Goal: Transaction & Acquisition: Obtain resource

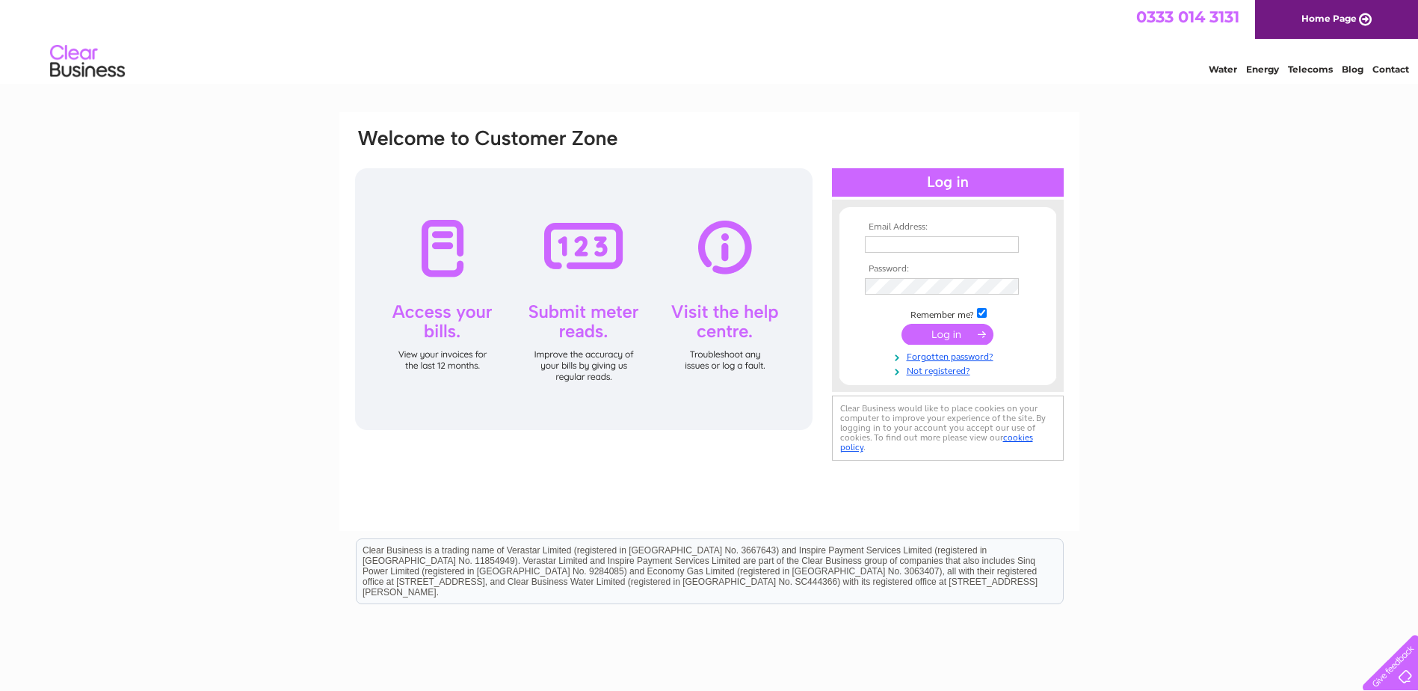
type input "jabonallie.jab@gmail.com"
click at [956, 338] on input "submit" at bounding box center [947, 334] width 92 height 21
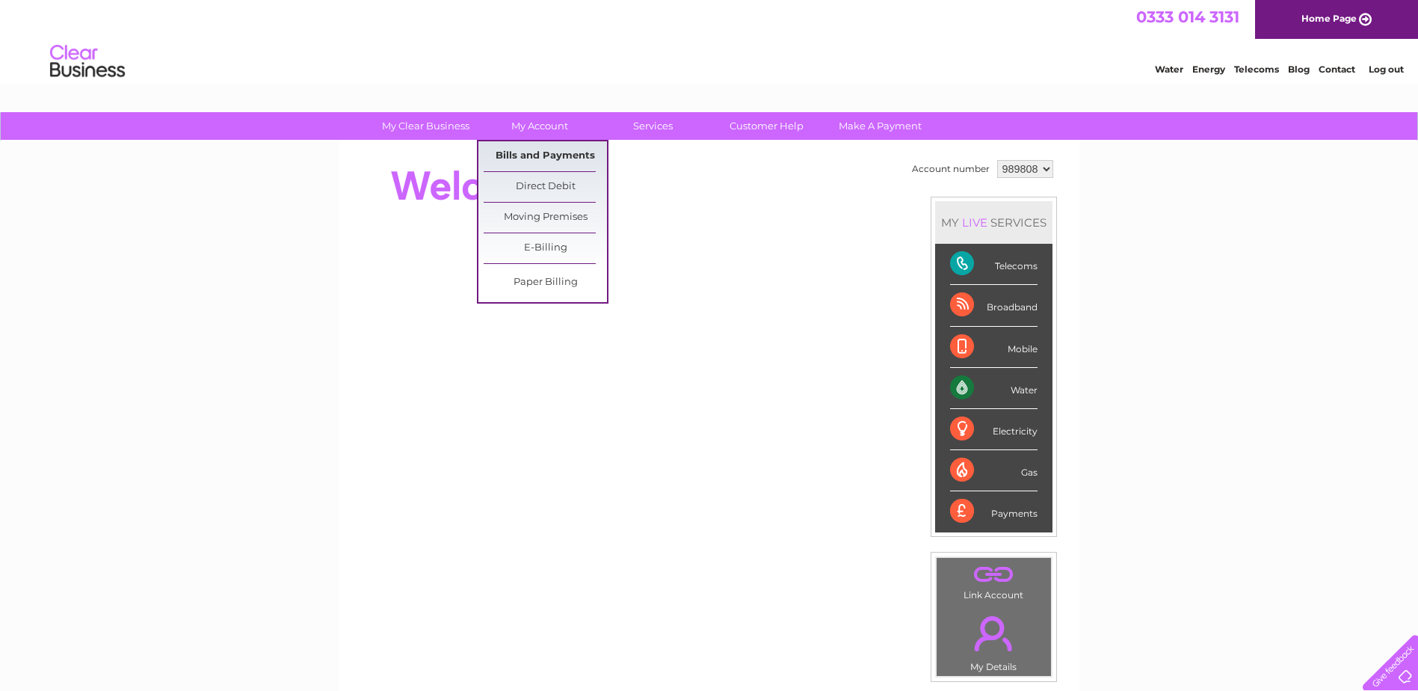
click at [552, 155] on link "Bills and Payments" at bounding box center [545, 156] width 123 height 30
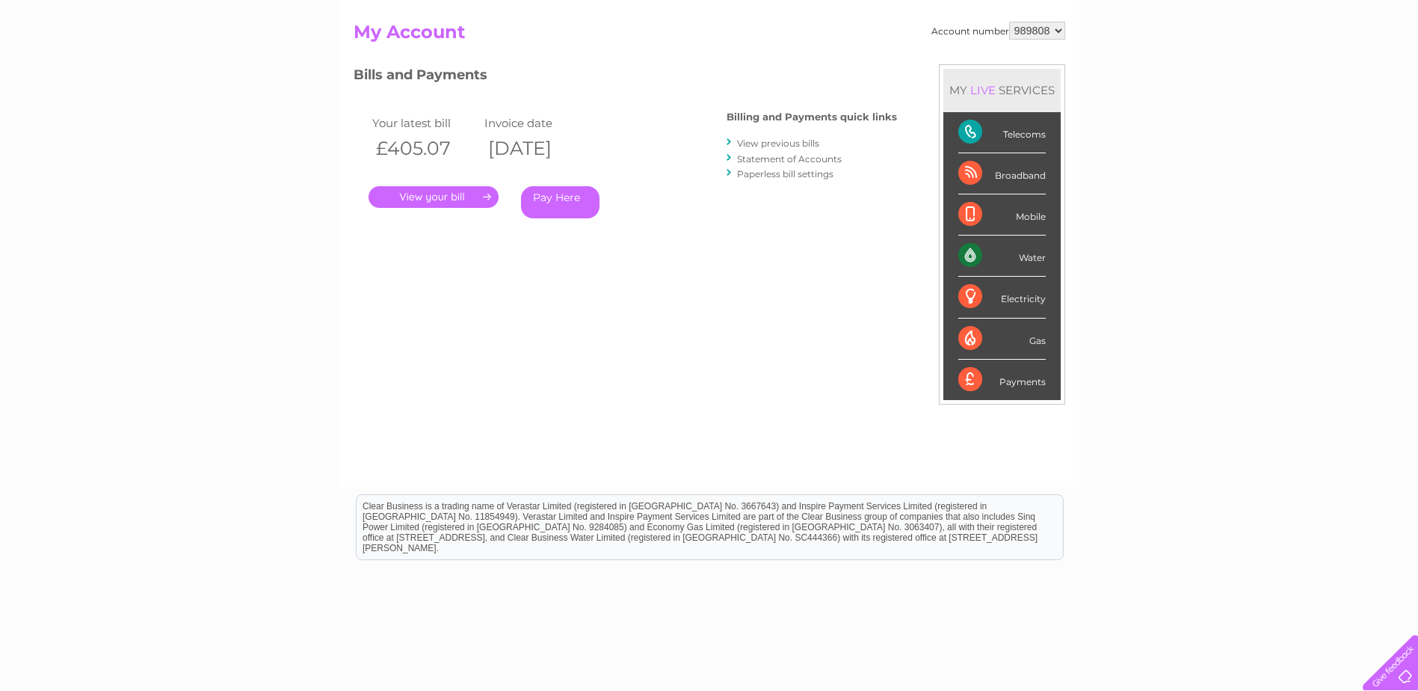
scroll to position [75, 0]
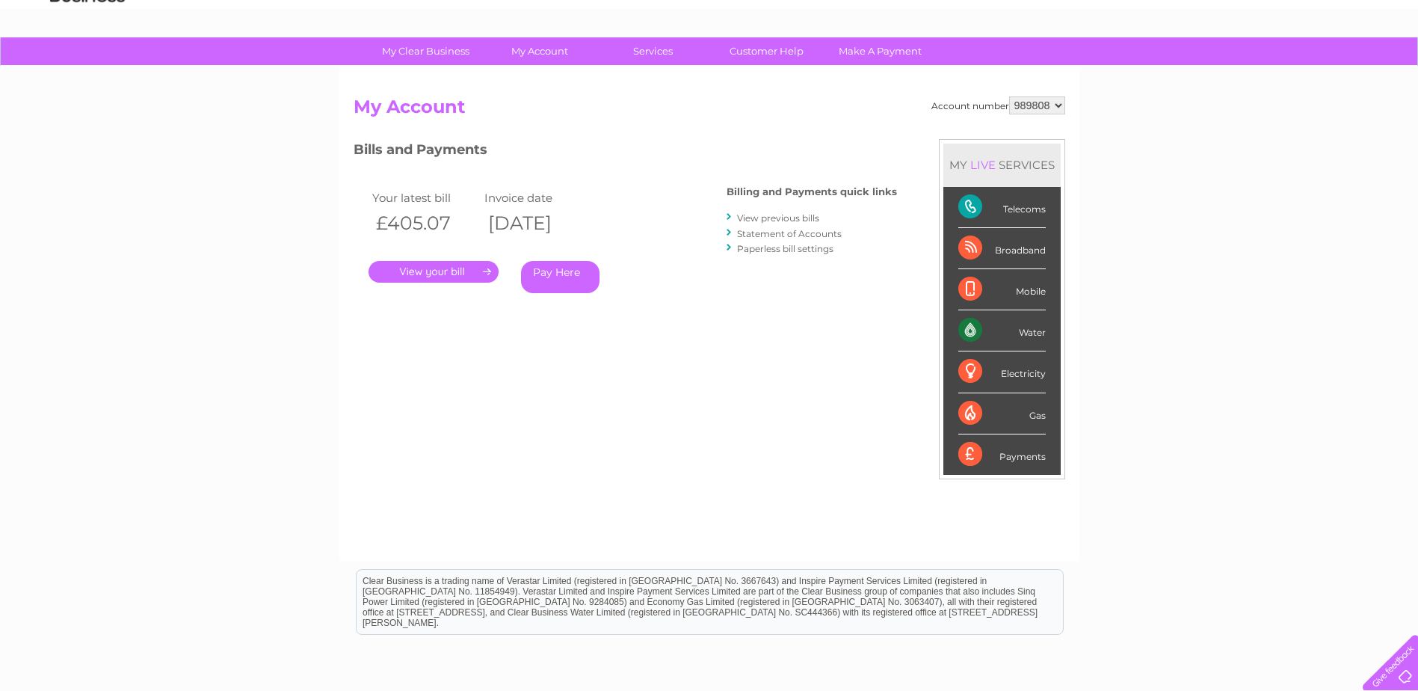
click at [779, 216] on link "View previous bills" at bounding box center [778, 217] width 82 height 11
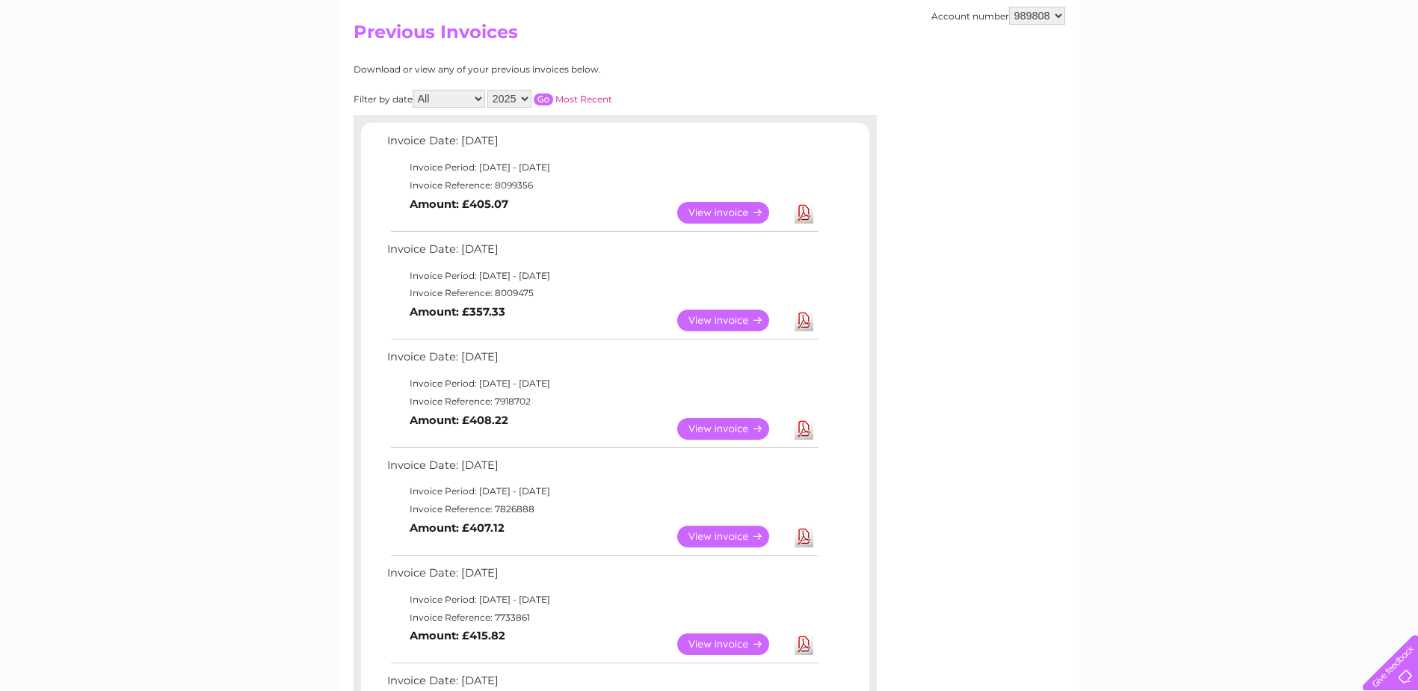
scroll to position [224, 0]
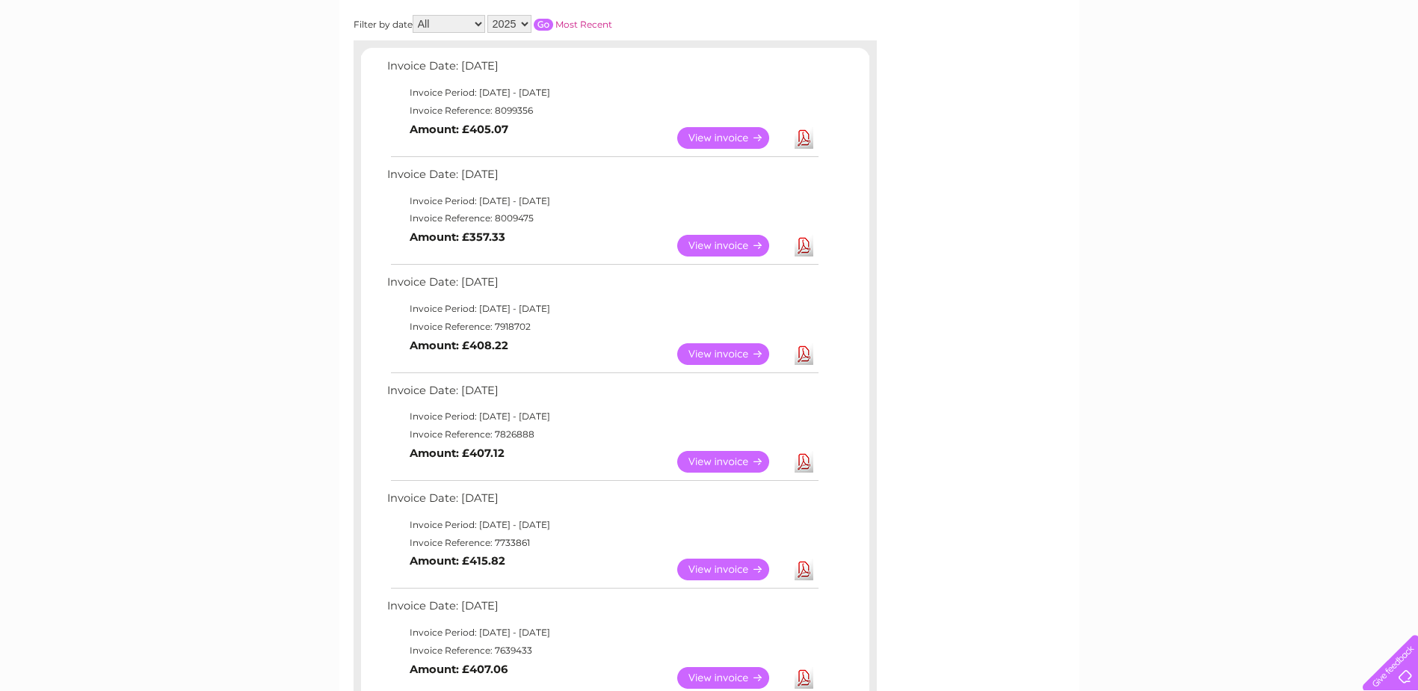
click at [721, 357] on link "View" at bounding box center [732, 354] width 110 height 22
click at [802, 352] on link "Download" at bounding box center [804, 353] width 19 height 22
click at [811, 249] on link "Download" at bounding box center [804, 245] width 19 height 22
click at [805, 140] on link "Download" at bounding box center [804, 137] width 19 height 22
click at [1391, 206] on div "My Clear Business Login Details My Details My Preferences Link Account My Accou…" at bounding box center [709, 619] width 1418 height 1465
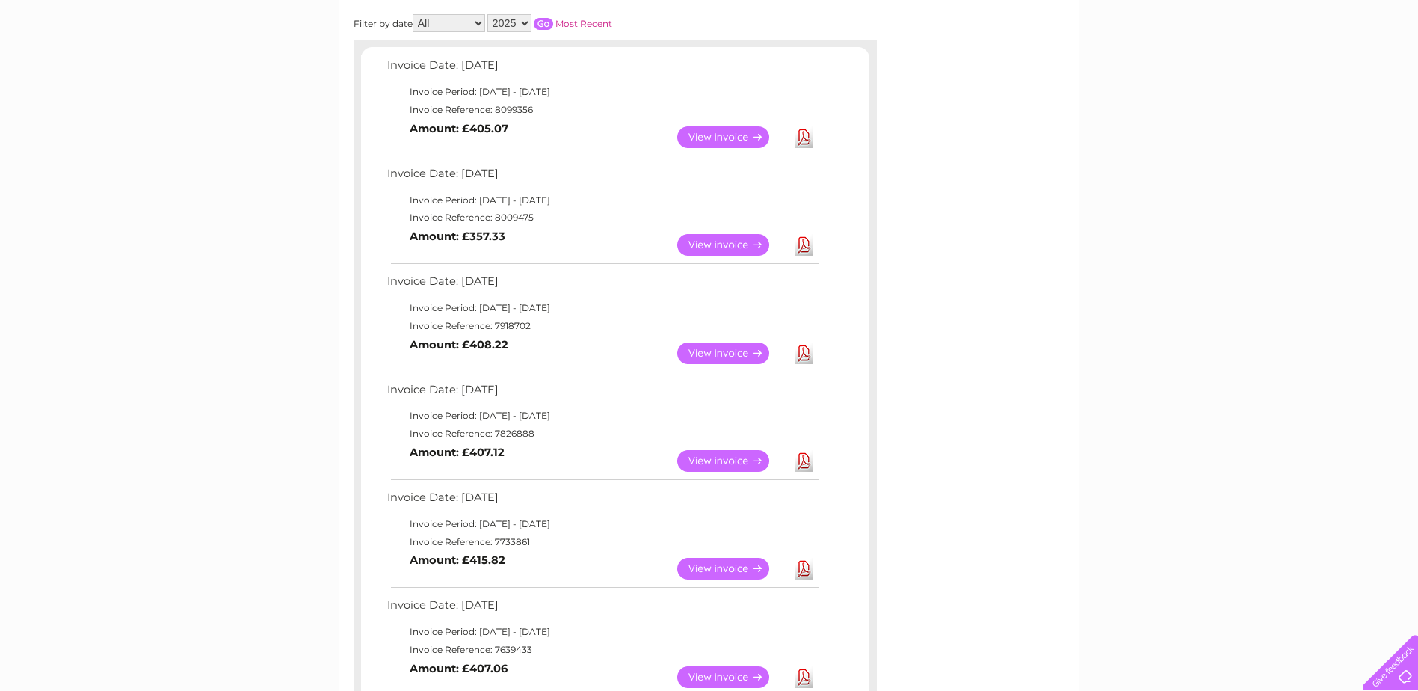
drag, startPoint x: 1230, startPoint y: 10, endPoint x: 1026, endPoint y: 242, distance: 309.3
click at [1026, 242] on div "Account number 989808 Previous Invoices Download or view any of your previous i…" at bounding box center [709, 506] width 740 height 1180
click at [1046, 223] on div "Account number 989808 Previous Invoices Download or view any of your previous i…" at bounding box center [709, 506] width 740 height 1180
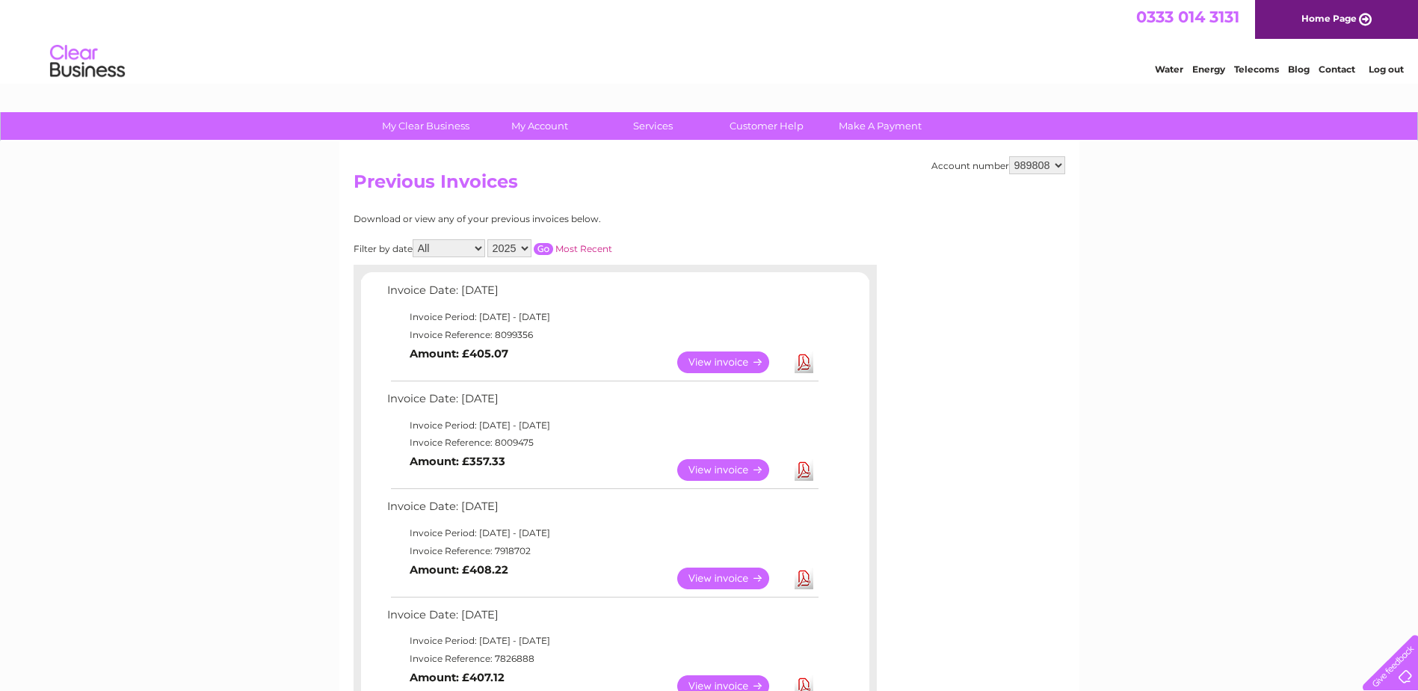
click at [1378, 70] on link "Log out" at bounding box center [1386, 69] width 35 height 11
